Goal: Obtain resource: Download file/media

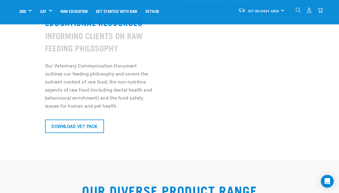
scroll to position [509, 0]
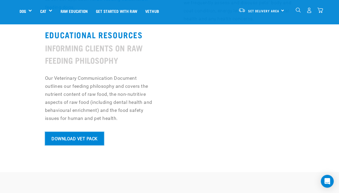
click at [70, 132] on link "Download Vet Pack" at bounding box center [74, 138] width 59 height 13
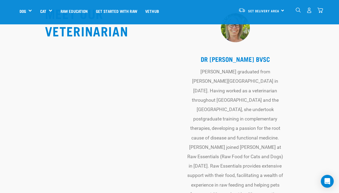
scroll to position [2049, 0]
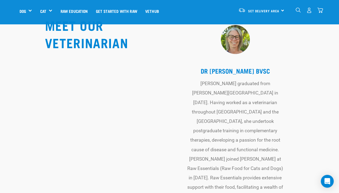
click at [227, 98] on td "[PERSON_NAME] graduated from [PERSON_NAME][GEOGRAPHIC_DATA] in [DATE]. Having w…" at bounding box center [235, 174] width 104 height 194
drag, startPoint x: 227, startPoint y: 98, endPoint x: 245, endPoint y: 99, distance: 17.2
click at [245, 99] on td "[PERSON_NAME] graduated from [PERSON_NAME][GEOGRAPHIC_DATA] in [DATE]. Having w…" at bounding box center [235, 174] width 104 height 194
copy td "Dr Lyn Thomson"
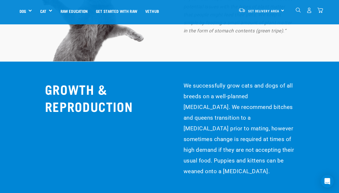
scroll to position [4112, 0]
